Goal: Task Accomplishment & Management: Use online tool/utility

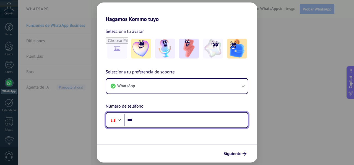
click at [166, 125] on input "***" at bounding box center [185, 120] width 123 height 13
type input "**********"
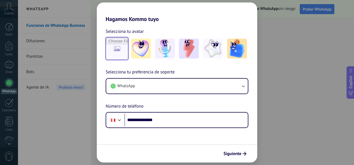
click at [125, 53] on input "file" at bounding box center [117, 49] width 22 height 22
type input "**********"
click at [232, 153] on span "Siguiente" at bounding box center [232, 154] width 18 height 4
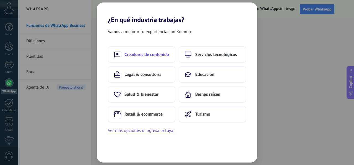
click at [161, 52] on span "Creadores de contenido" at bounding box center [146, 55] width 44 height 6
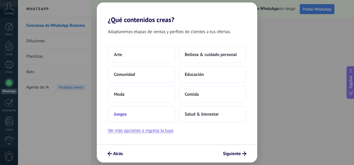
click at [144, 118] on button "Juegos" at bounding box center [141, 114] width 67 height 17
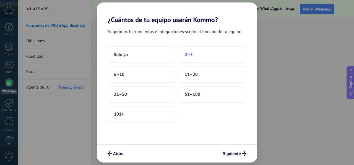
click at [193, 57] on button "2–5" at bounding box center [212, 54] width 67 height 17
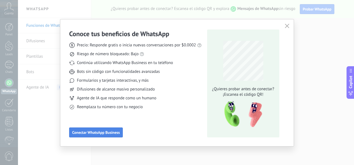
click at [109, 134] on span "Conectar WhatsApp Business" at bounding box center [96, 133] width 48 height 4
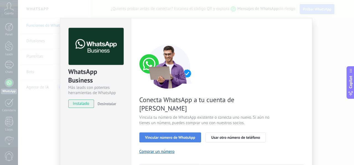
click at [181, 136] on span "Vincular número de WhatsApp" at bounding box center [170, 138] width 50 height 4
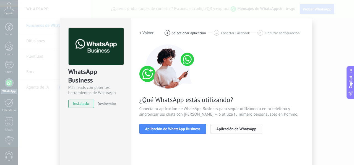
click at [218, 130] on span "Aplicación de WhatsApp" at bounding box center [236, 129] width 40 height 4
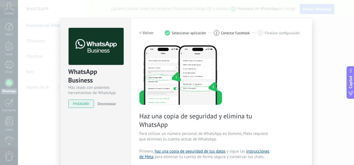
click at [144, 31] on h2 "< Volver" at bounding box center [146, 32] width 14 height 5
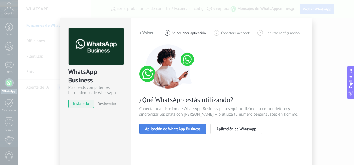
click at [200, 127] on button "Aplicación de WhatsApp Business" at bounding box center [172, 129] width 67 height 10
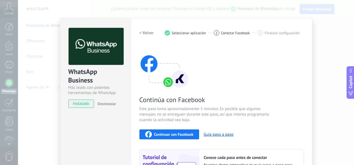
click at [144, 33] on h2 "< Volver" at bounding box center [146, 32] width 14 height 5
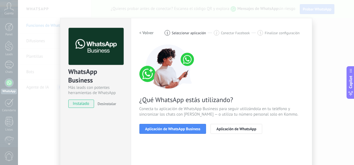
click at [144, 33] on h2 "< Volver" at bounding box center [146, 32] width 14 height 5
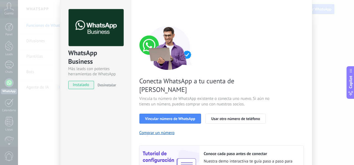
scroll to position [28, 0]
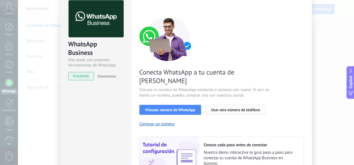
click at [222, 108] on span "Usar otro número de teléfono" at bounding box center [235, 110] width 49 height 4
click at [178, 108] on span "Vincular número de WhatsApp" at bounding box center [170, 110] width 50 height 4
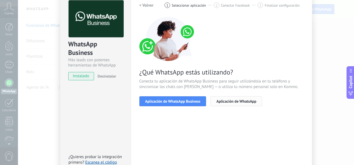
click at [223, 103] on span "Aplicación de WhatsApp" at bounding box center [236, 101] width 40 height 4
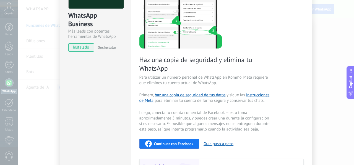
scroll to position [29, 0]
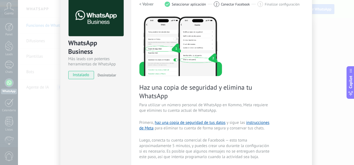
click at [88, 77] on span "instalado" at bounding box center [81, 75] width 25 height 8
click at [87, 75] on span "instalado" at bounding box center [81, 75] width 25 height 8
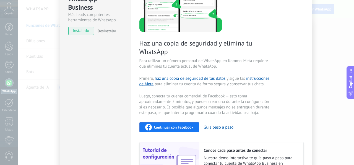
scroll to position [84, 0]
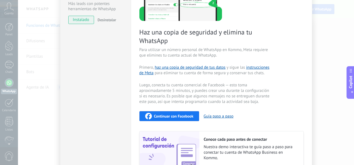
click at [178, 117] on span "Continuar con Facebook" at bounding box center [174, 116] width 40 height 4
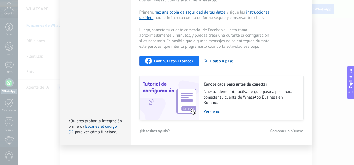
scroll to position [0, 0]
